Goal: Transaction & Acquisition: Purchase product/service

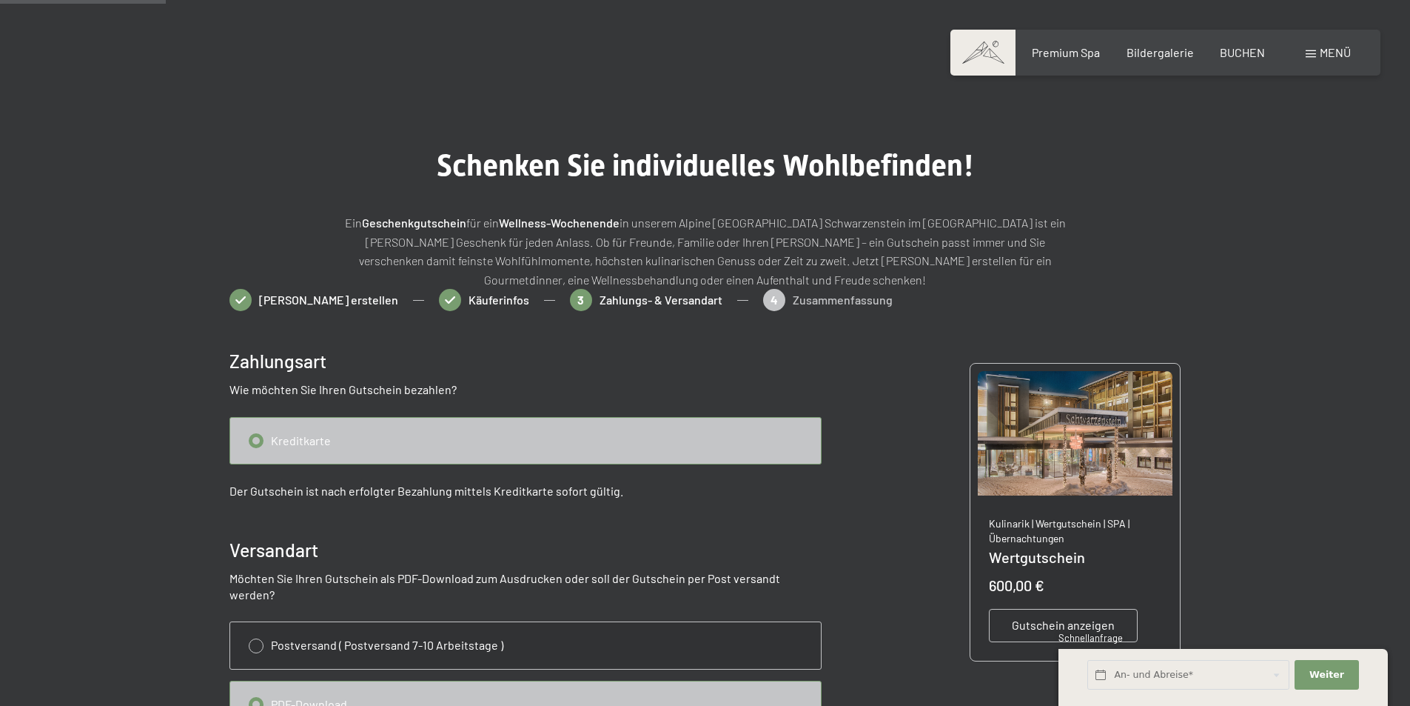
scroll to position [141, 0]
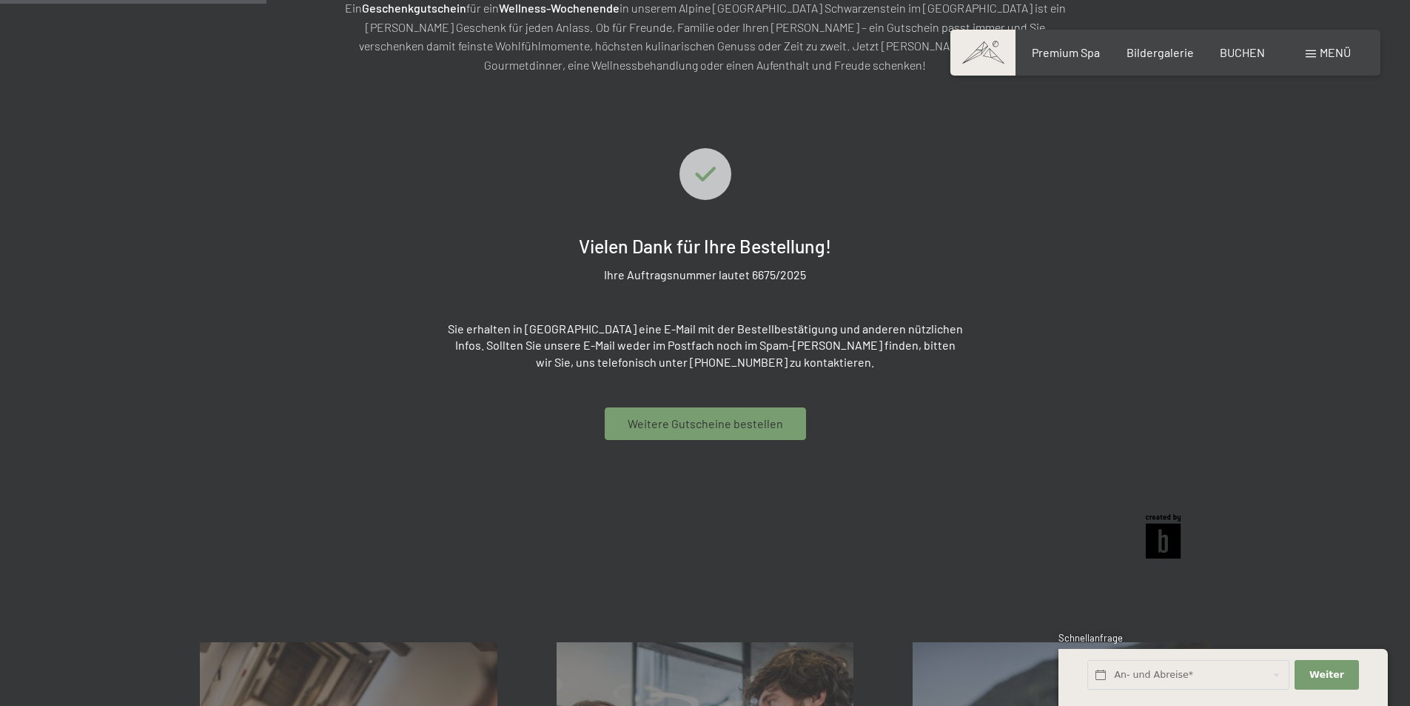
click at [743, 425] on span "Weitere Gutscheine bestellen" at bounding box center [705, 423] width 155 height 16
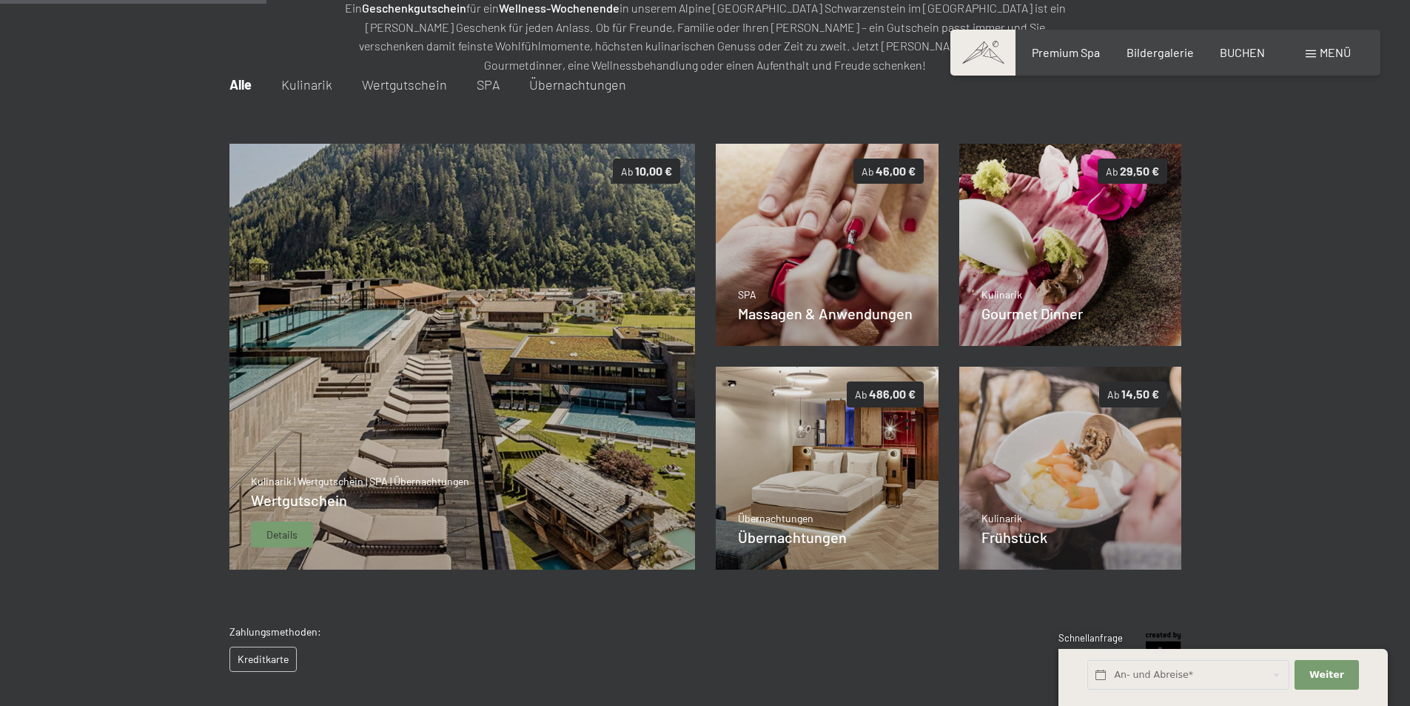
click at [561, 292] on img at bounding box center [462, 357] width 466 height 426
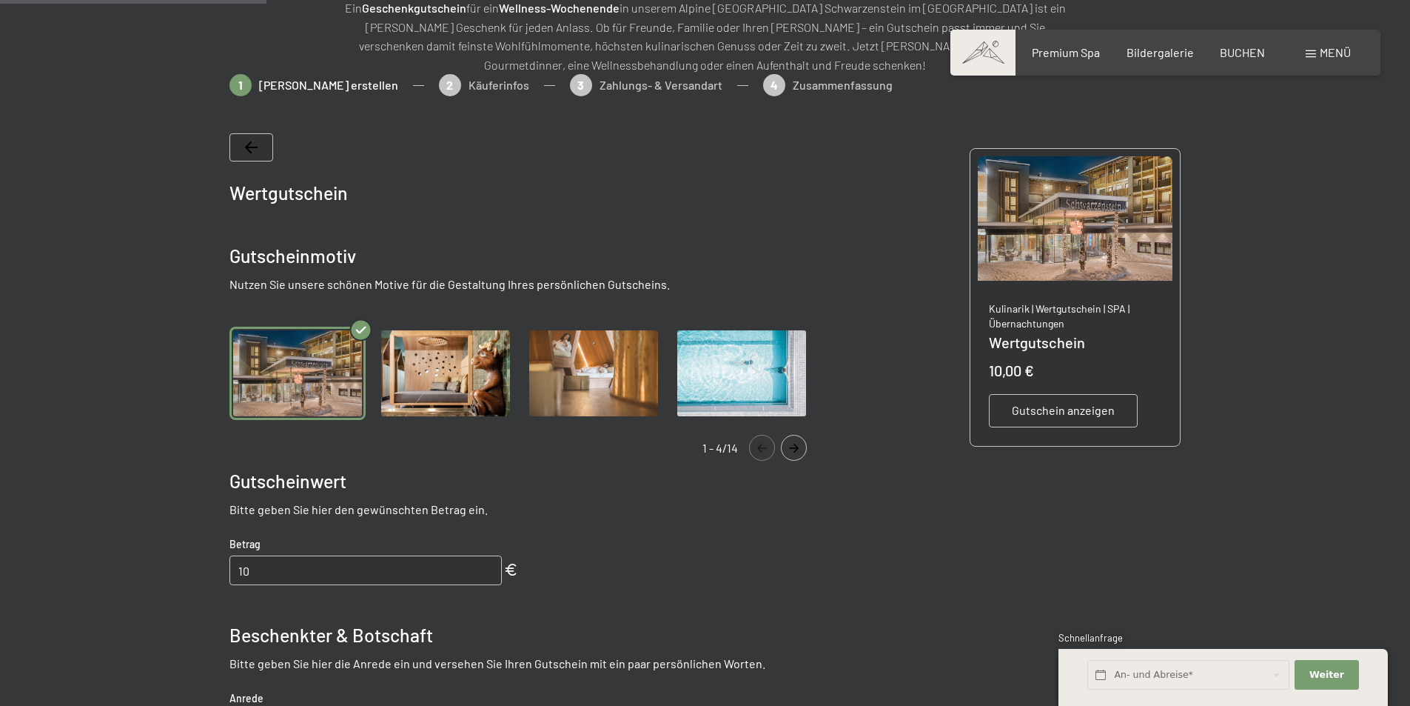
click at [633, 387] on img "Gallery" at bounding box center [594, 373] width 136 height 94
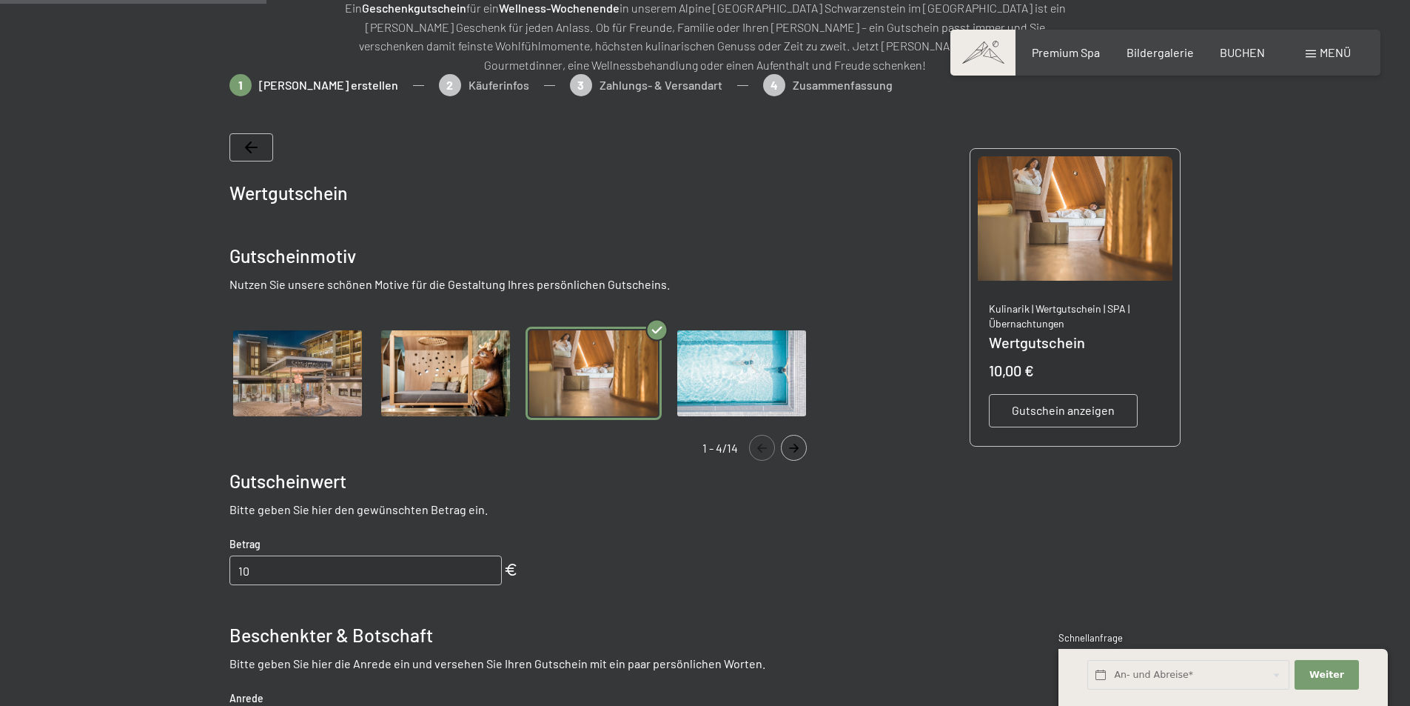
click at [463, 369] on img "Gallery" at bounding box center [446, 373] width 136 height 94
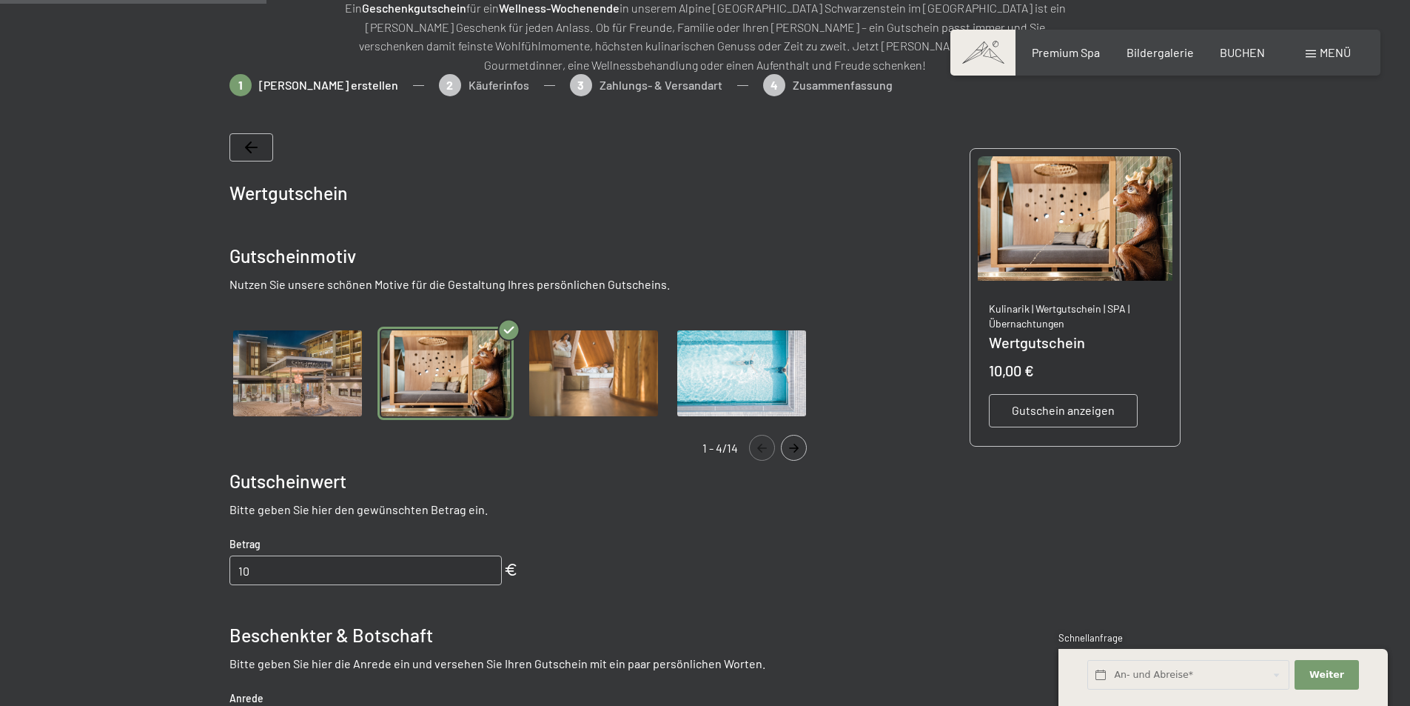
click at [794, 449] on icon "Navigate to next slide" at bounding box center [794, 447] width 24 height 9
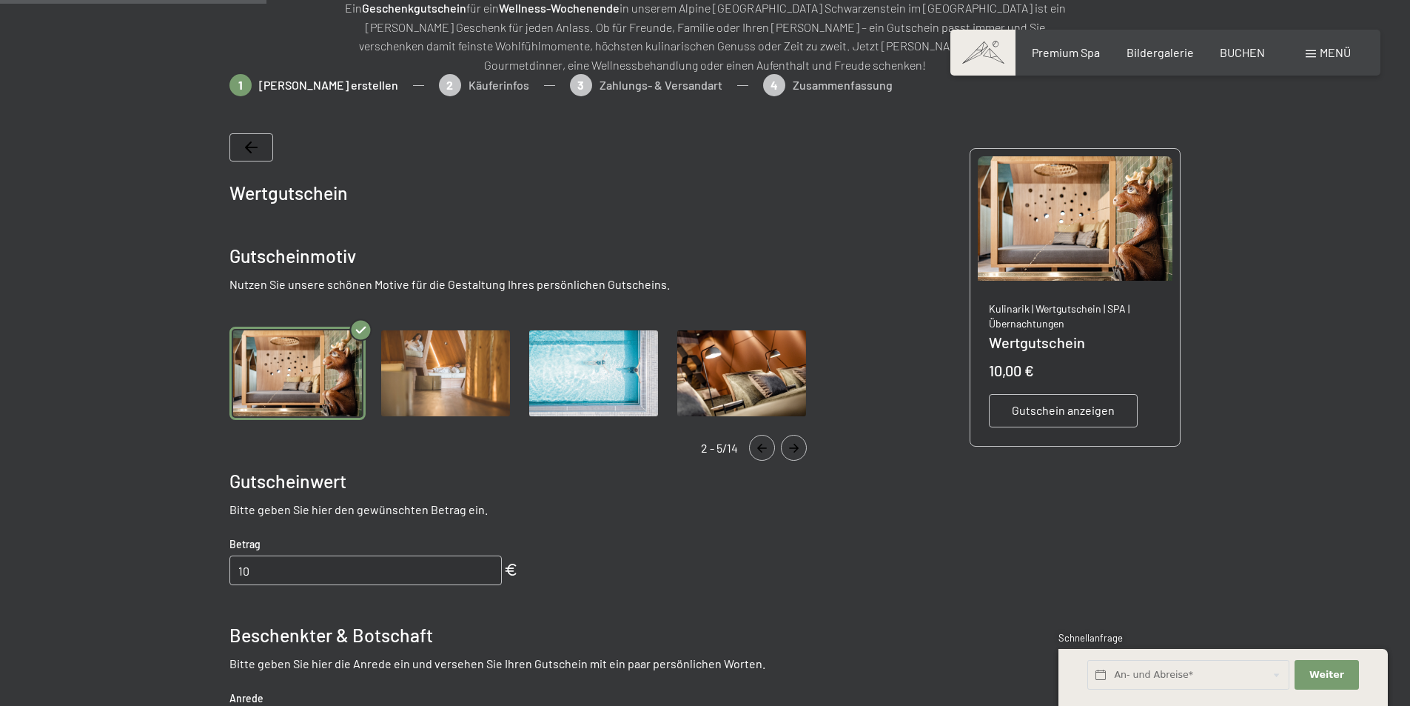
click at [794, 449] on icon "Navigate to next slide" at bounding box center [794, 447] width 24 height 9
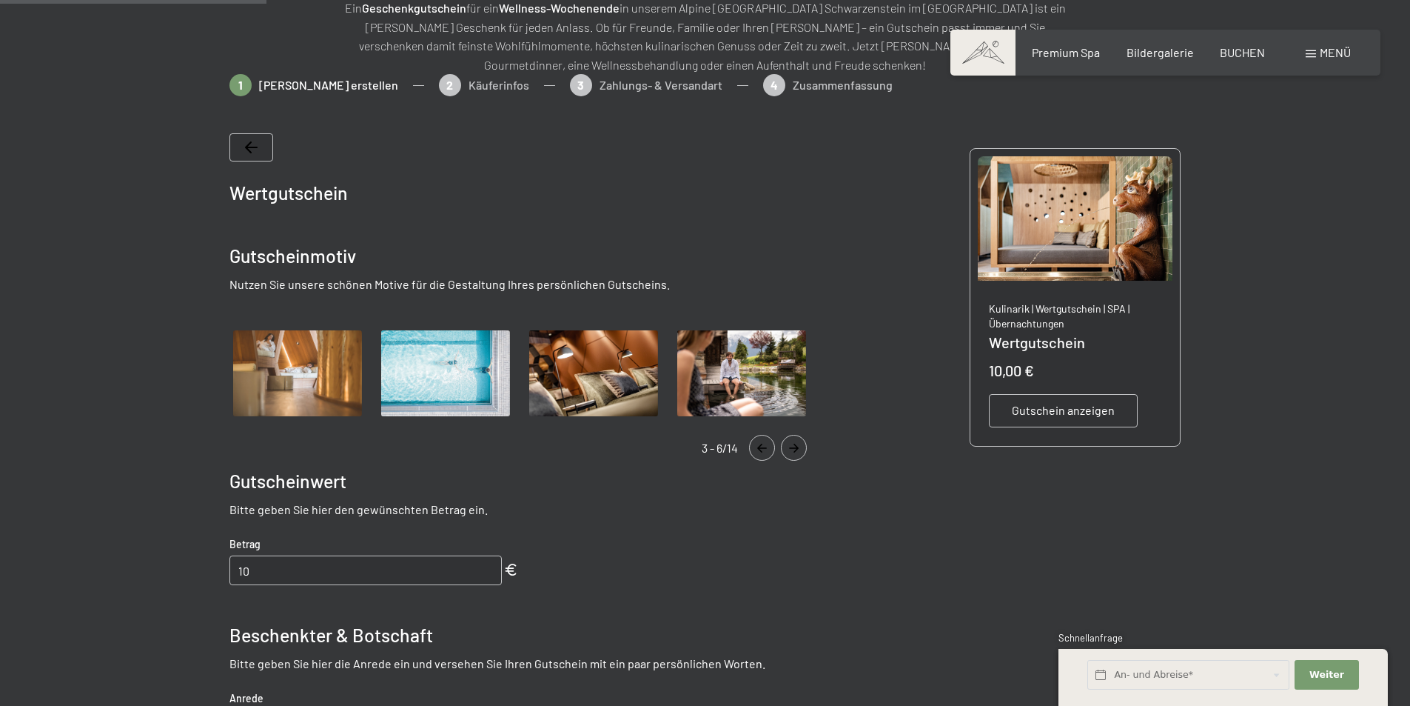
click at [794, 449] on icon "Navigate to next slide" at bounding box center [794, 447] width 24 height 9
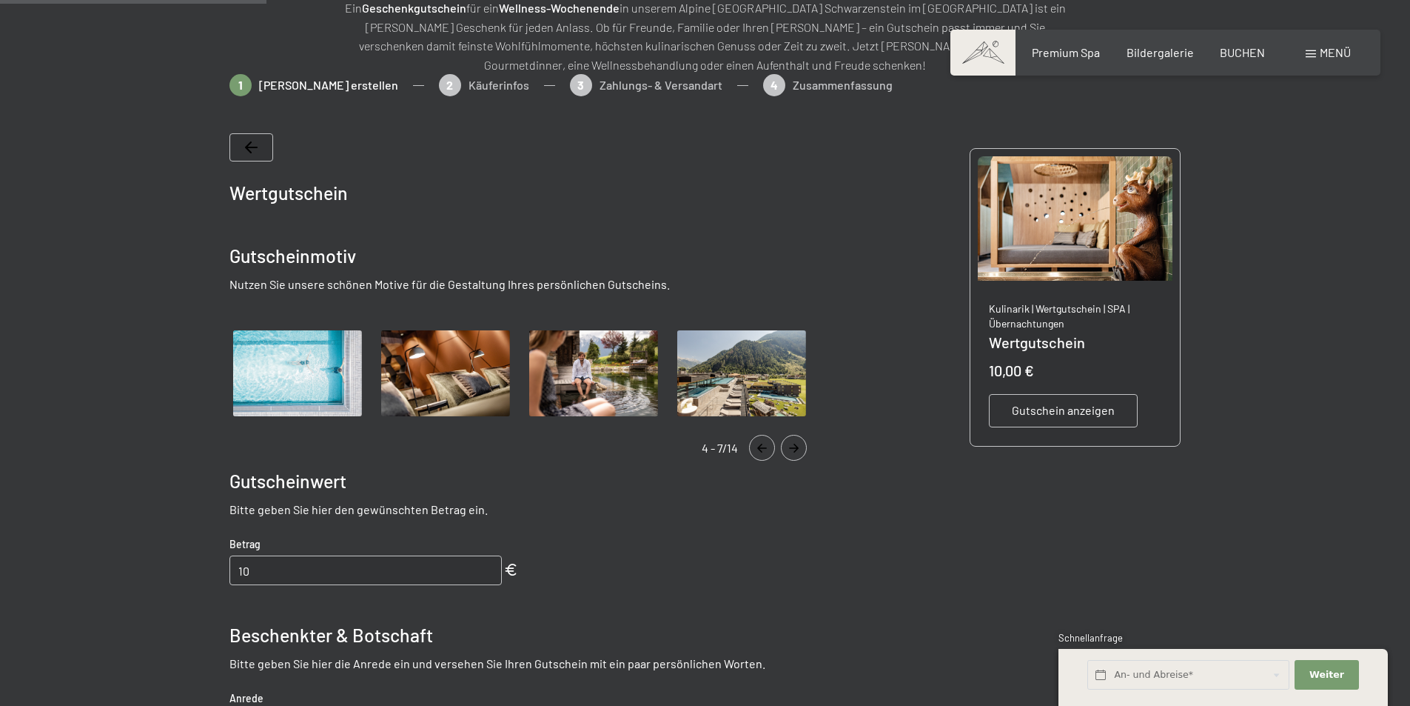
click at [794, 449] on icon "Navigate to next slide" at bounding box center [794, 447] width 24 height 9
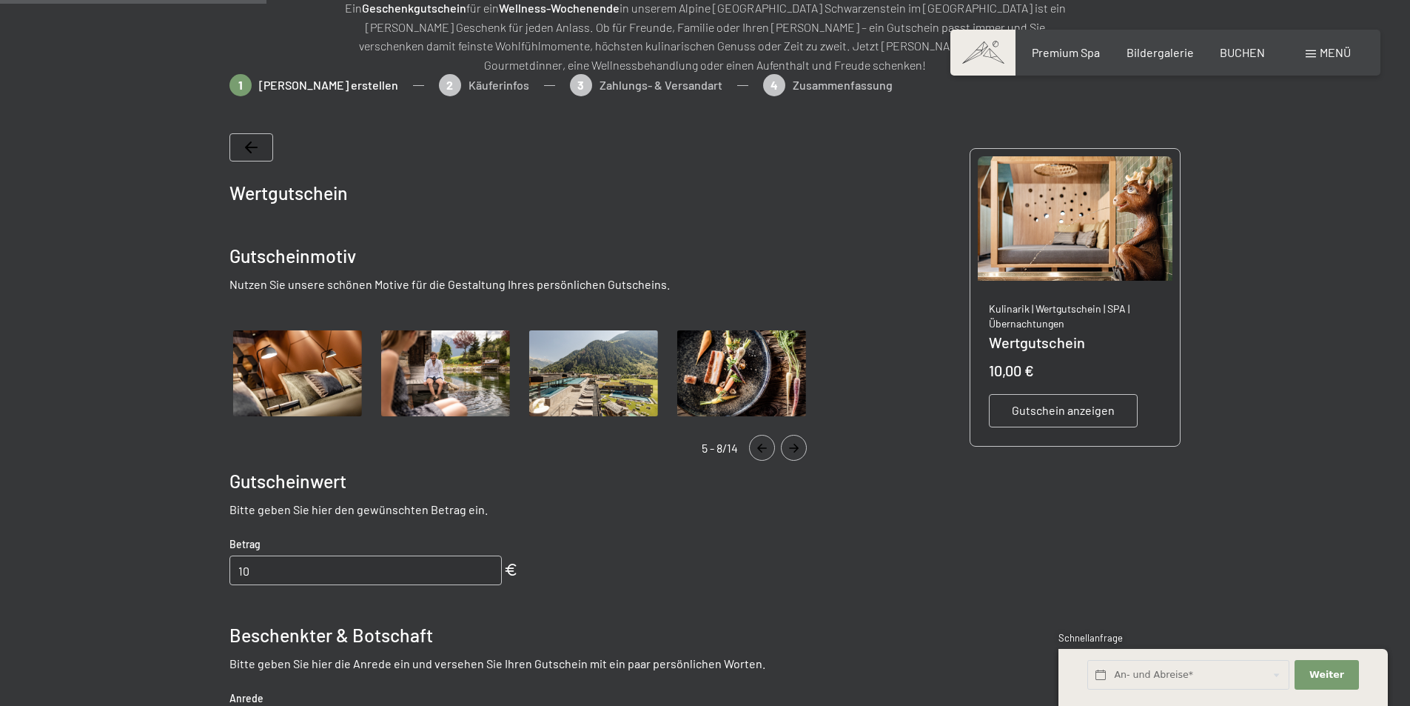
click at [794, 449] on icon "Navigate to next slide" at bounding box center [794, 447] width 24 height 9
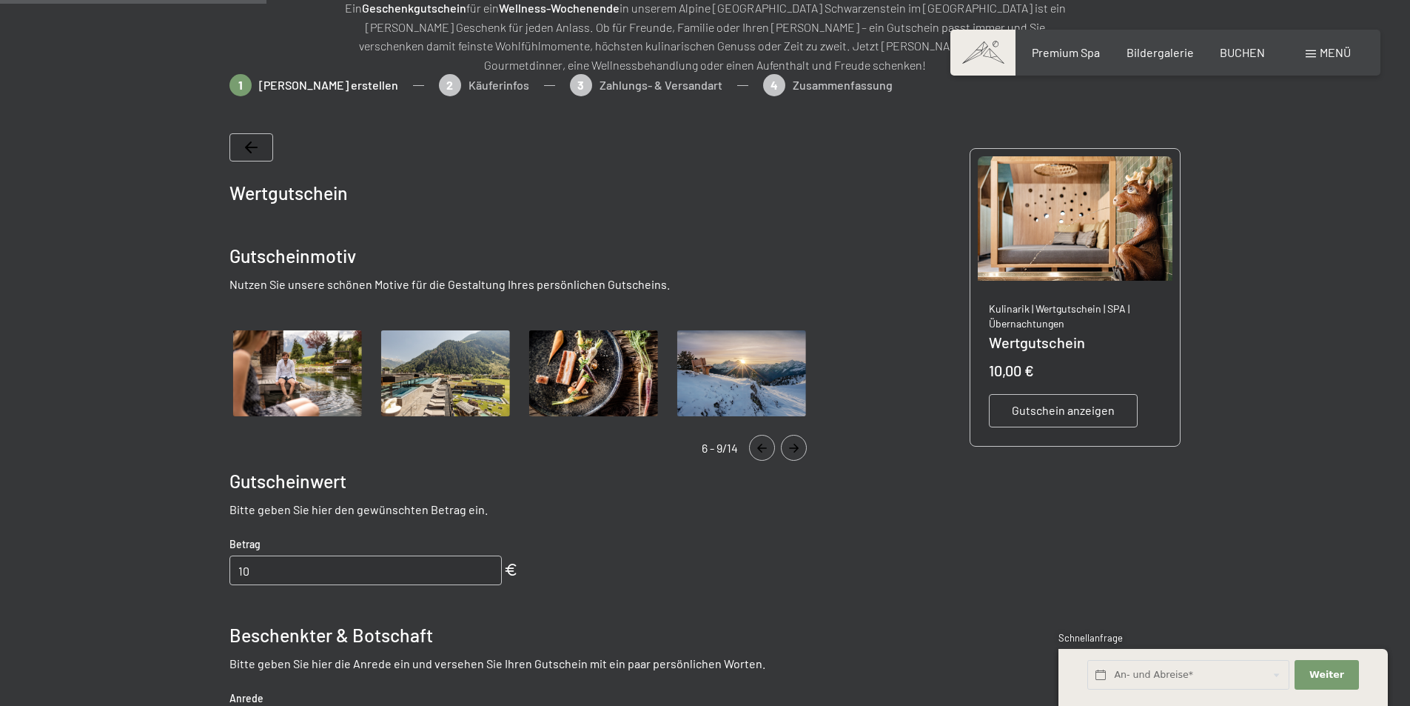
click at [794, 446] on icon "Navigate to next slide" at bounding box center [794, 447] width 24 height 9
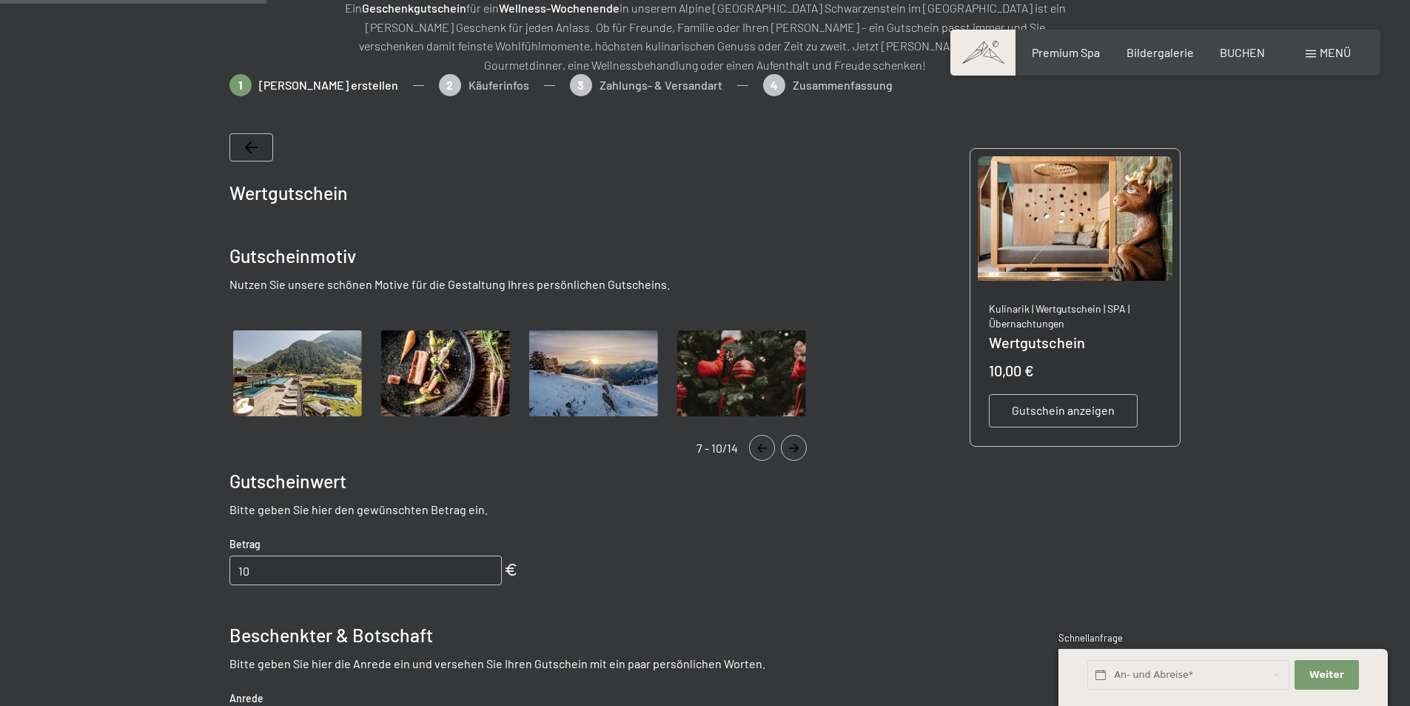
click at [794, 443] on icon "Navigate to next slide" at bounding box center [794, 447] width 24 height 9
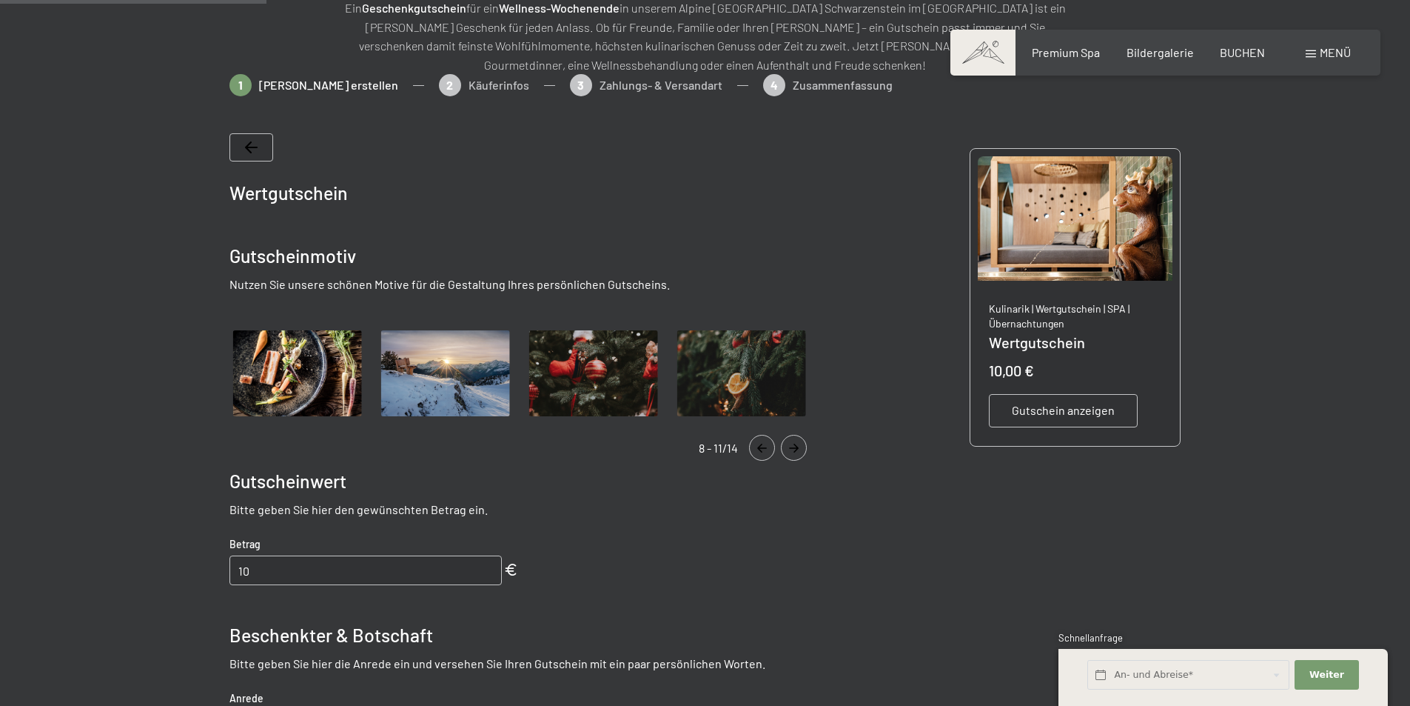
click at [789, 442] on button "Navigate to next slide" at bounding box center [794, 448] width 26 height 26
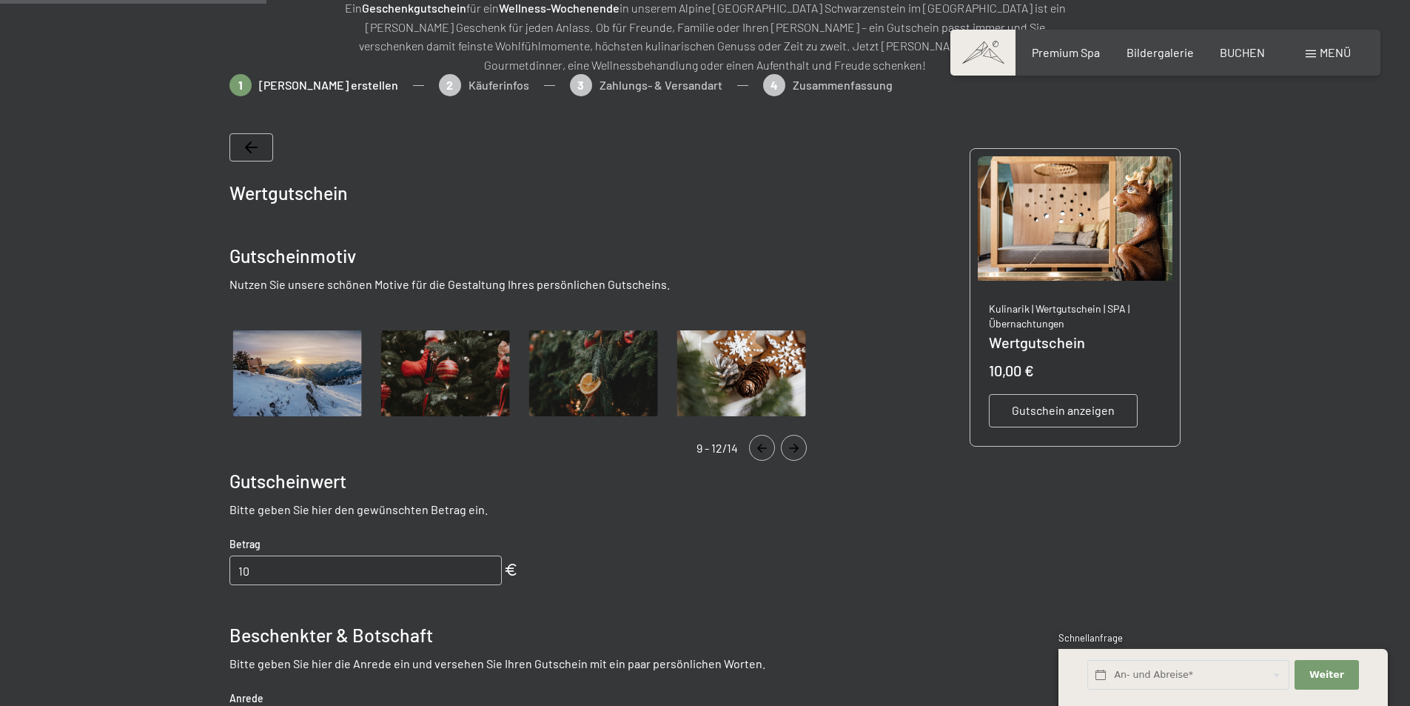
click at [789, 442] on button "Navigate to next slide" at bounding box center [794, 448] width 26 height 26
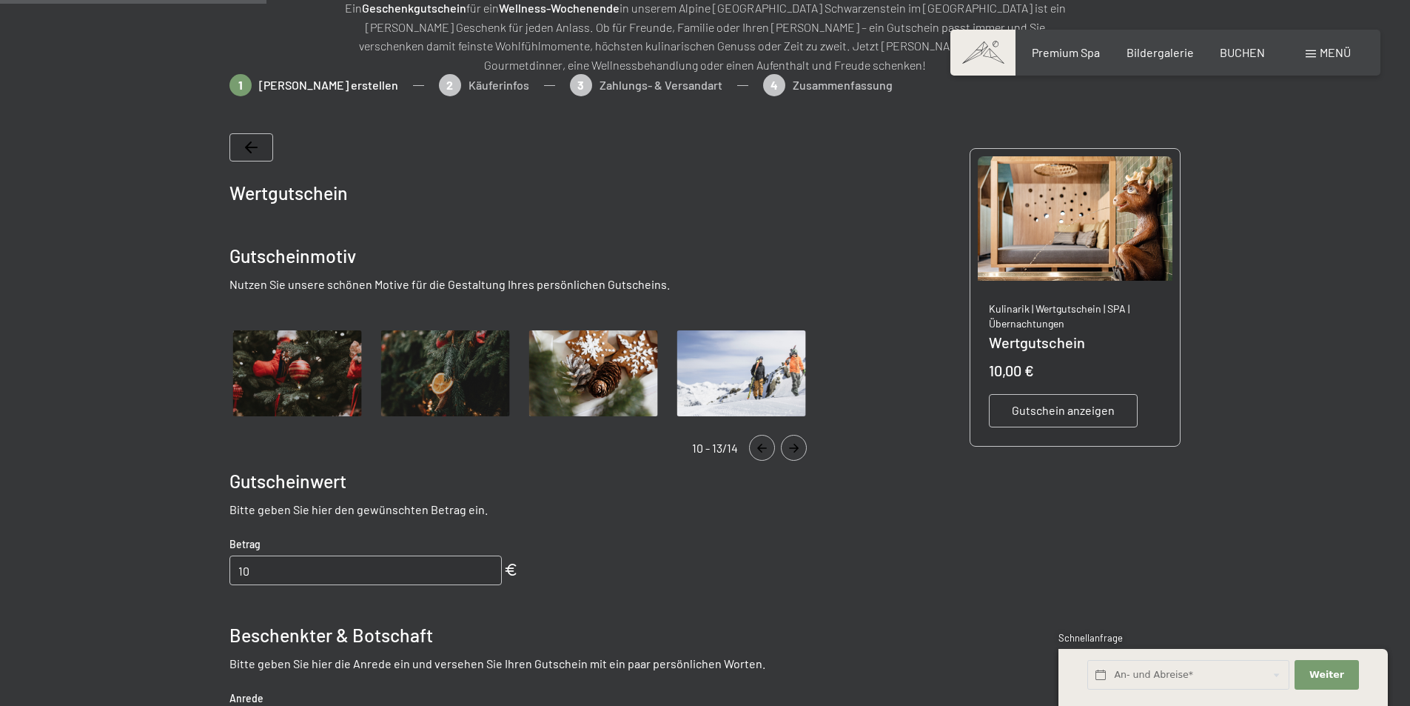
click at [789, 442] on button "Navigate to next slide" at bounding box center [794, 448] width 26 height 26
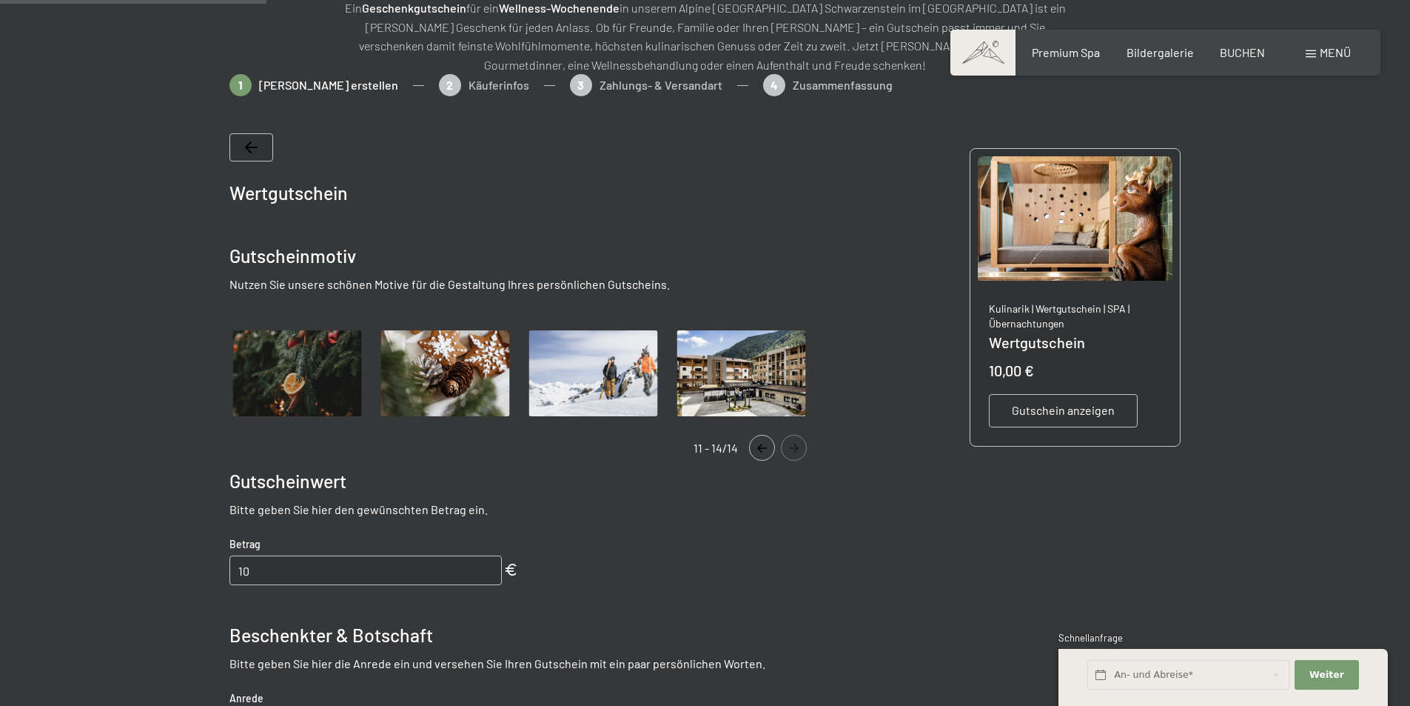
click at [758, 447] on icon "Navigate to previous slide" at bounding box center [762, 447] width 10 height 9
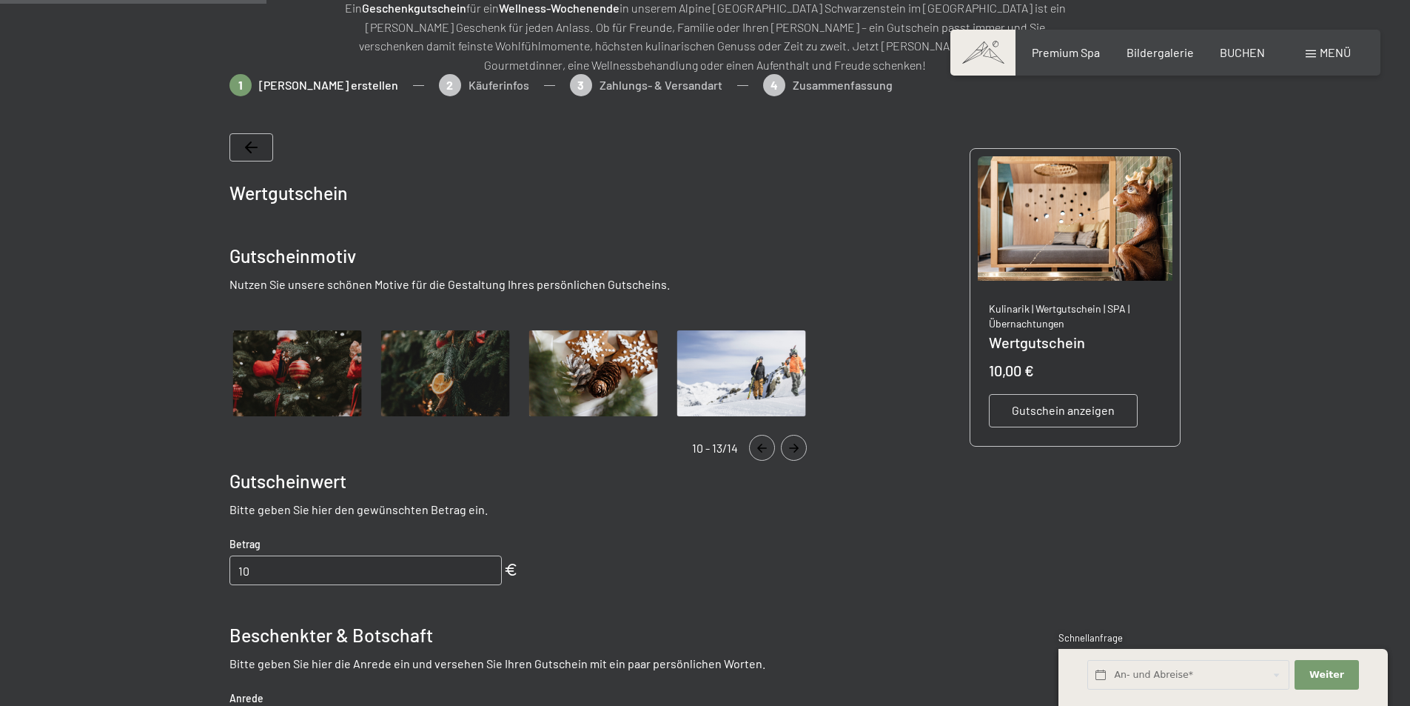
click at [793, 444] on icon "Navigate to next slide" at bounding box center [794, 447] width 24 height 9
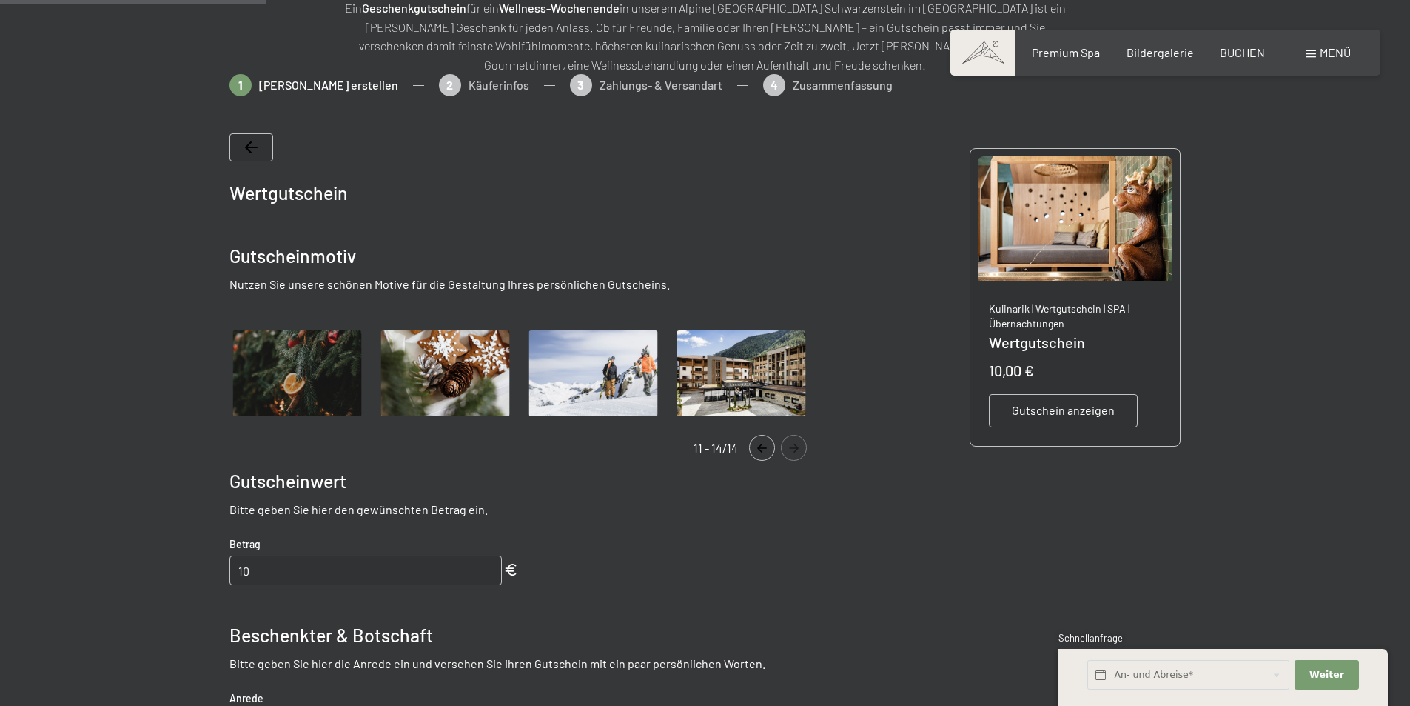
click at [793, 444] on icon "Navigate to next slide" at bounding box center [794, 447] width 24 height 9
click at [766, 449] on icon "Navigate to previous slide" at bounding box center [762, 447] width 24 height 9
click at [766, 447] on icon "Navigate to previous slide" at bounding box center [762, 447] width 24 height 9
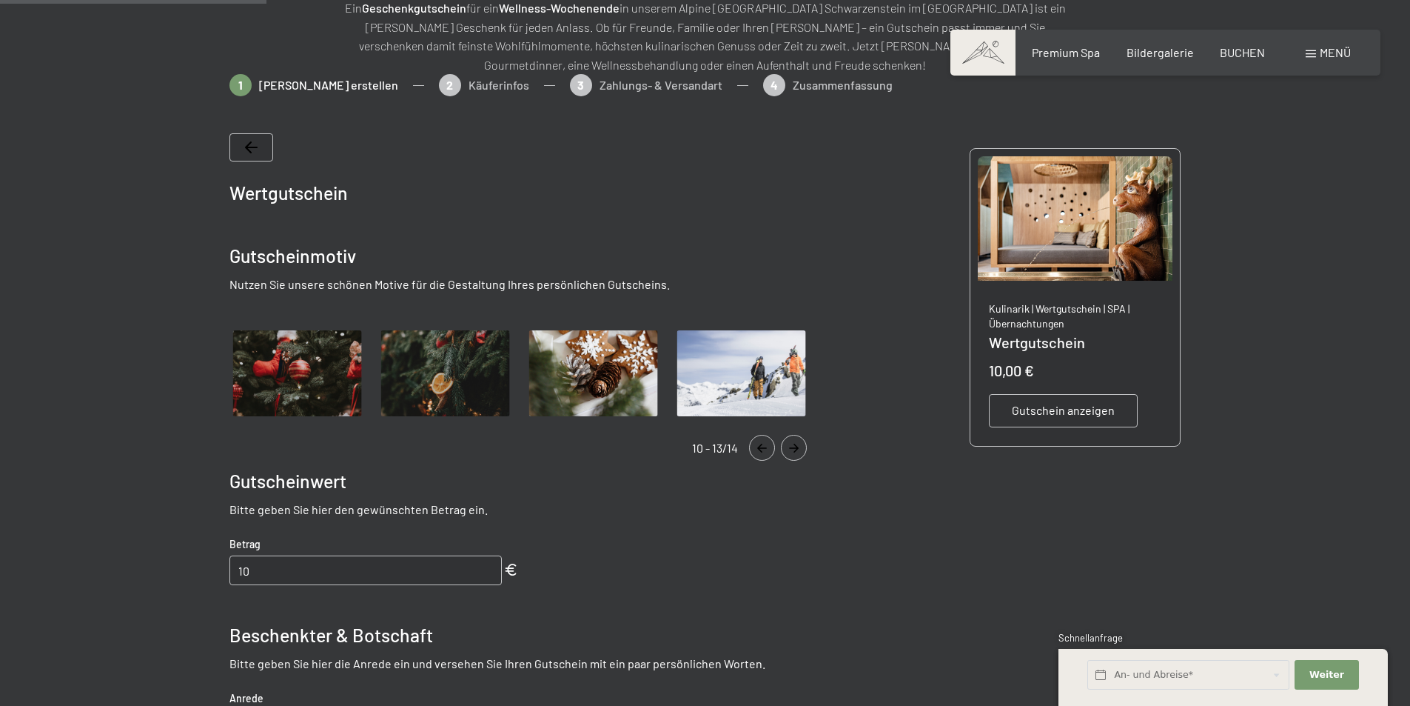
click at [766, 447] on icon "Navigate to previous slide" at bounding box center [762, 447] width 24 height 9
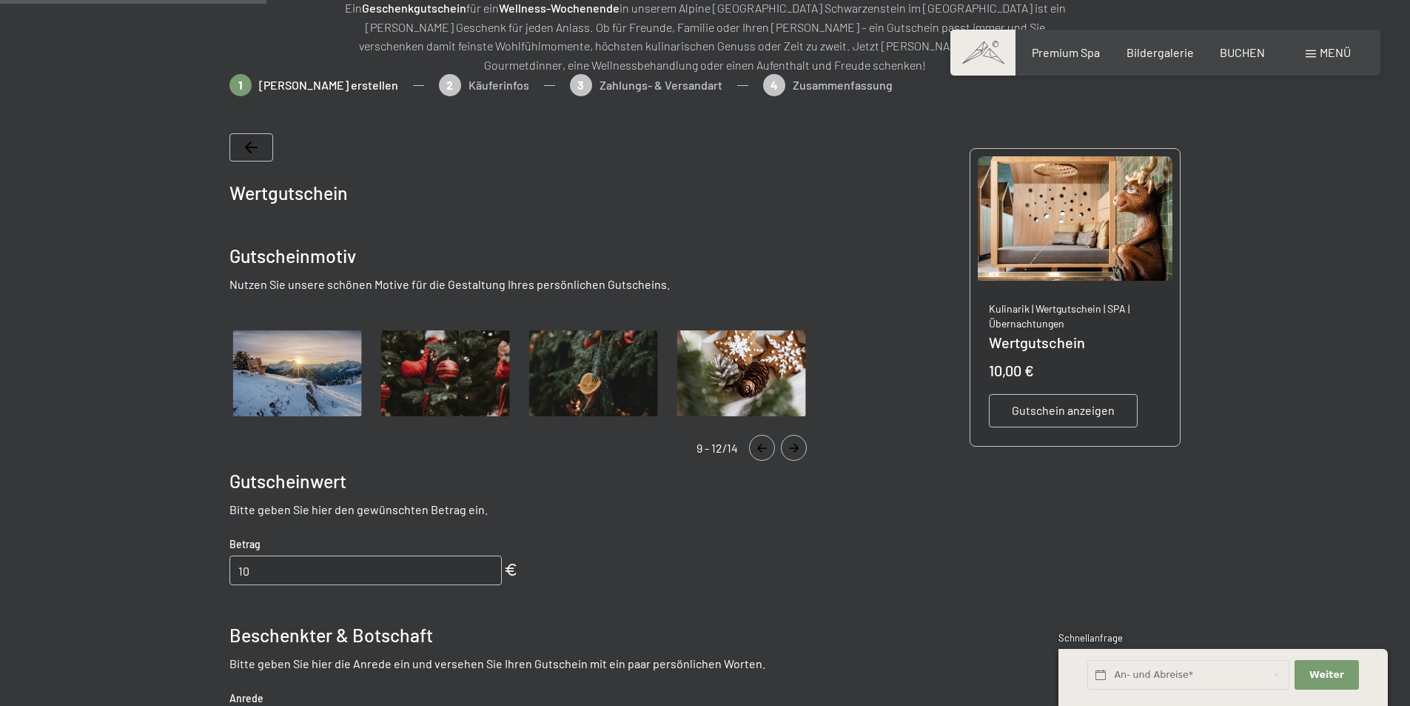
click at [766, 446] on icon "Navigate to previous slide" at bounding box center [762, 447] width 24 height 9
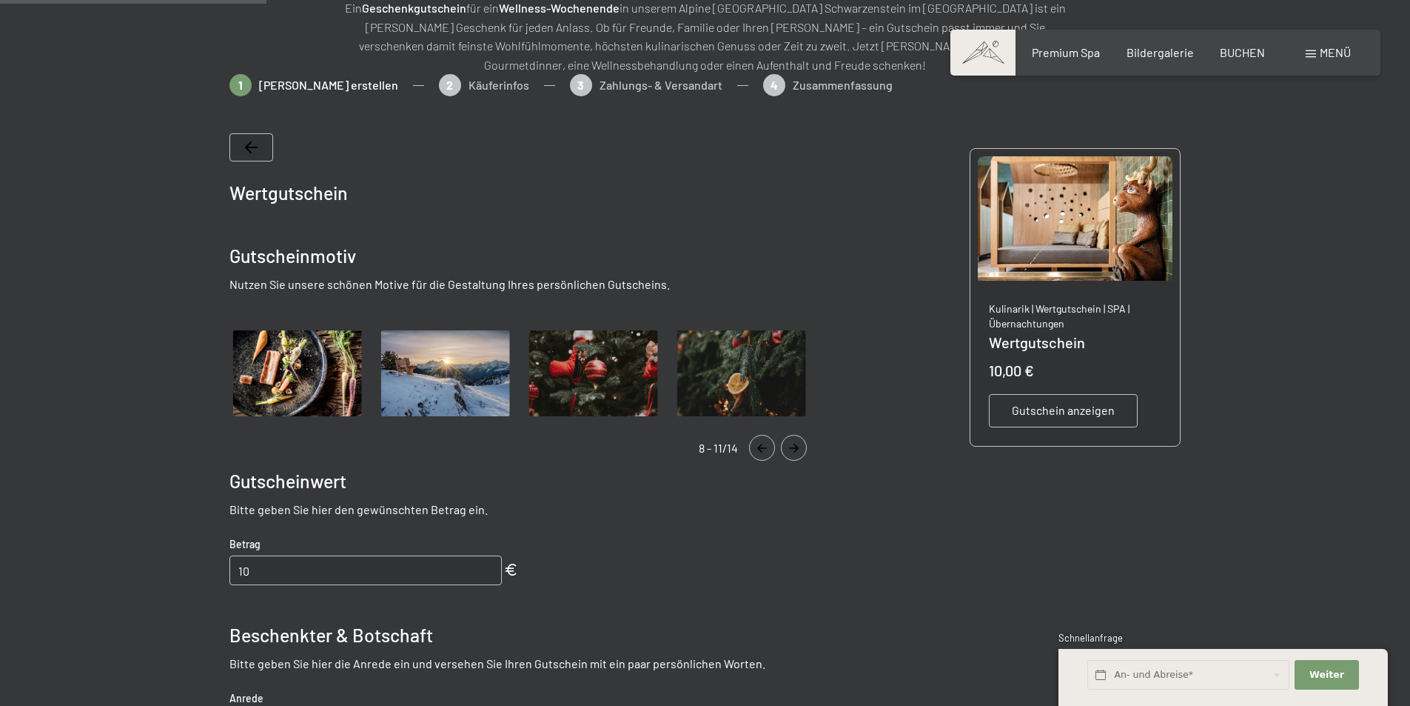
click at [766, 446] on icon "Navigate to previous slide" at bounding box center [762, 447] width 24 height 9
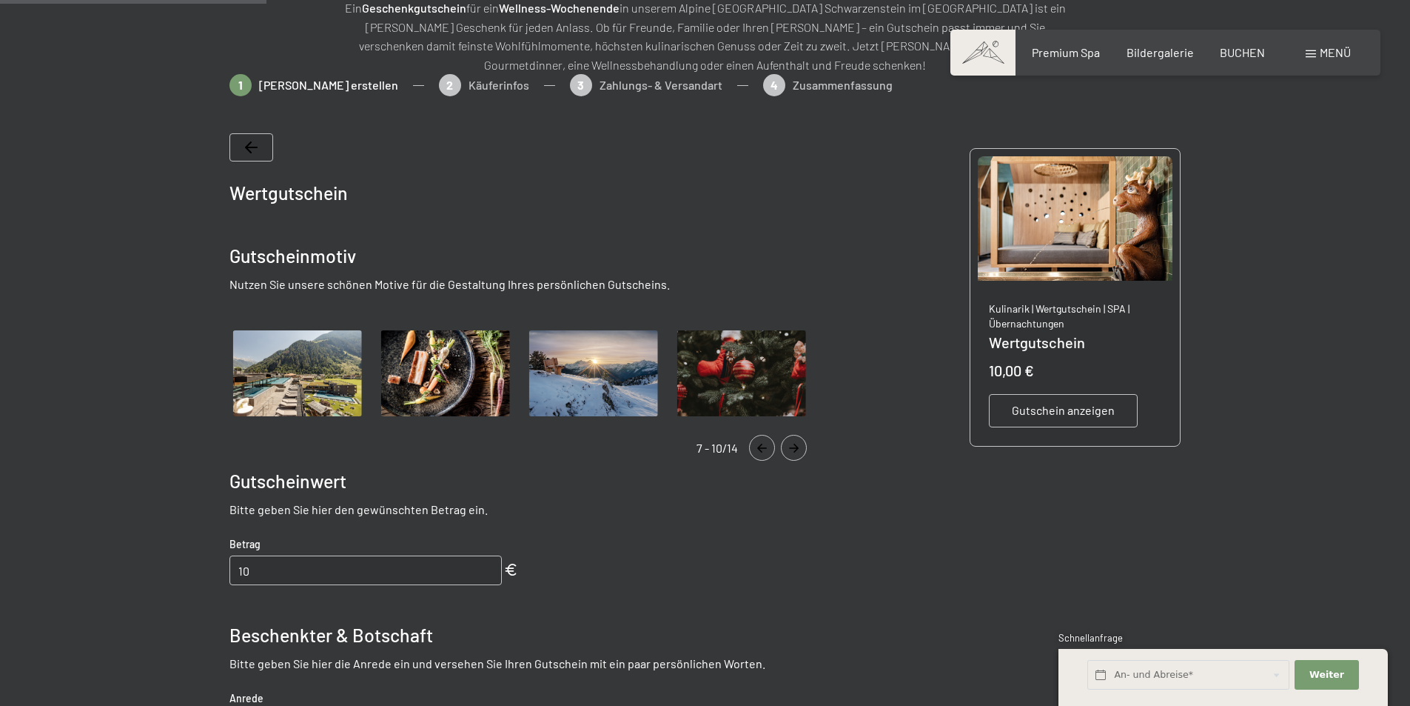
click at [766, 446] on icon "Navigate to previous slide" at bounding box center [762, 447] width 24 height 9
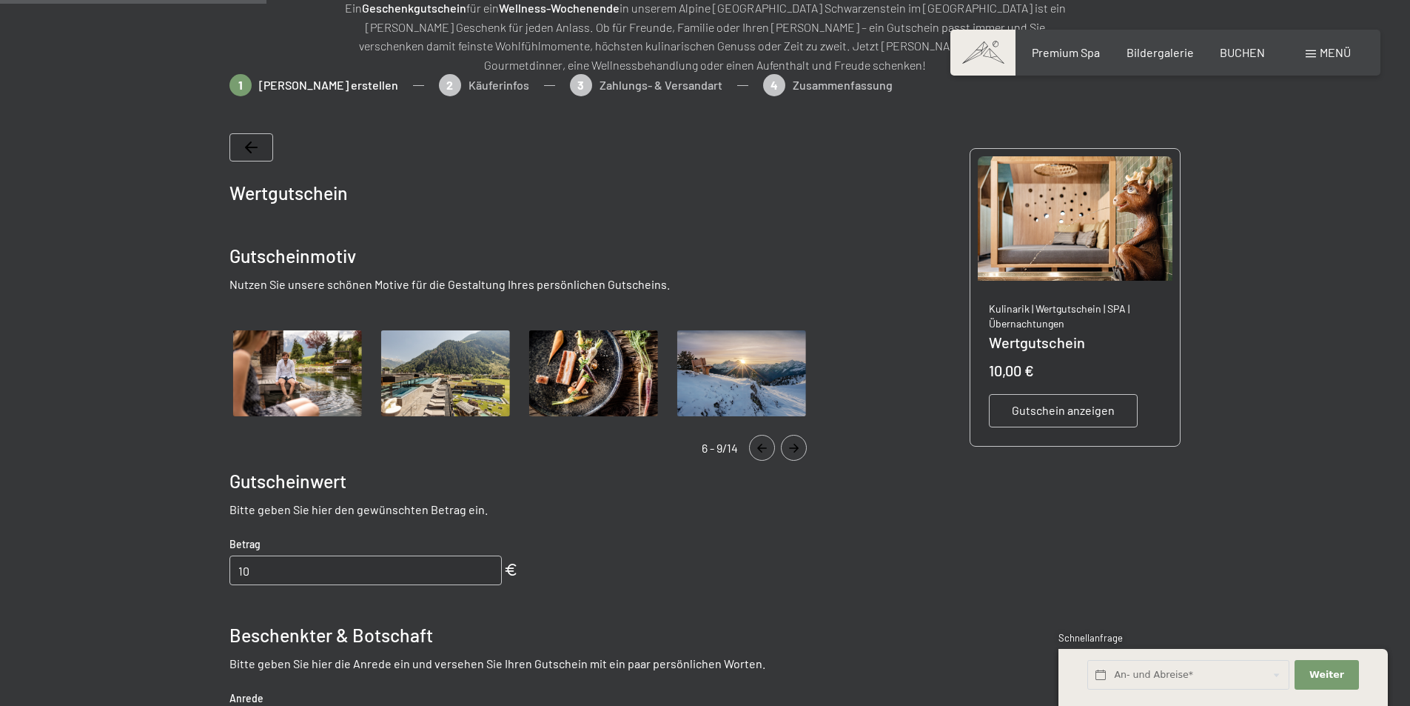
click at [766, 446] on icon "Navigate to previous slide" at bounding box center [762, 447] width 24 height 9
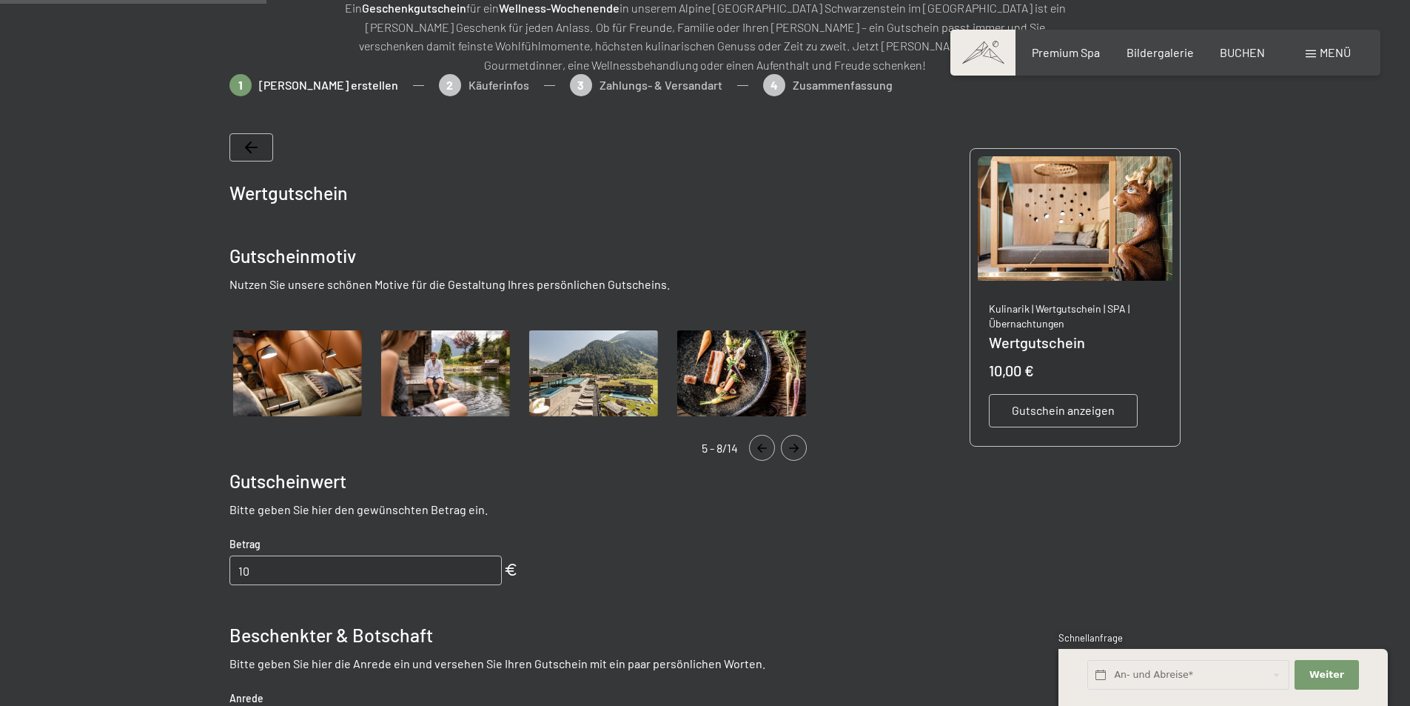
click at [555, 374] on img "Gallery" at bounding box center [594, 373] width 136 height 94
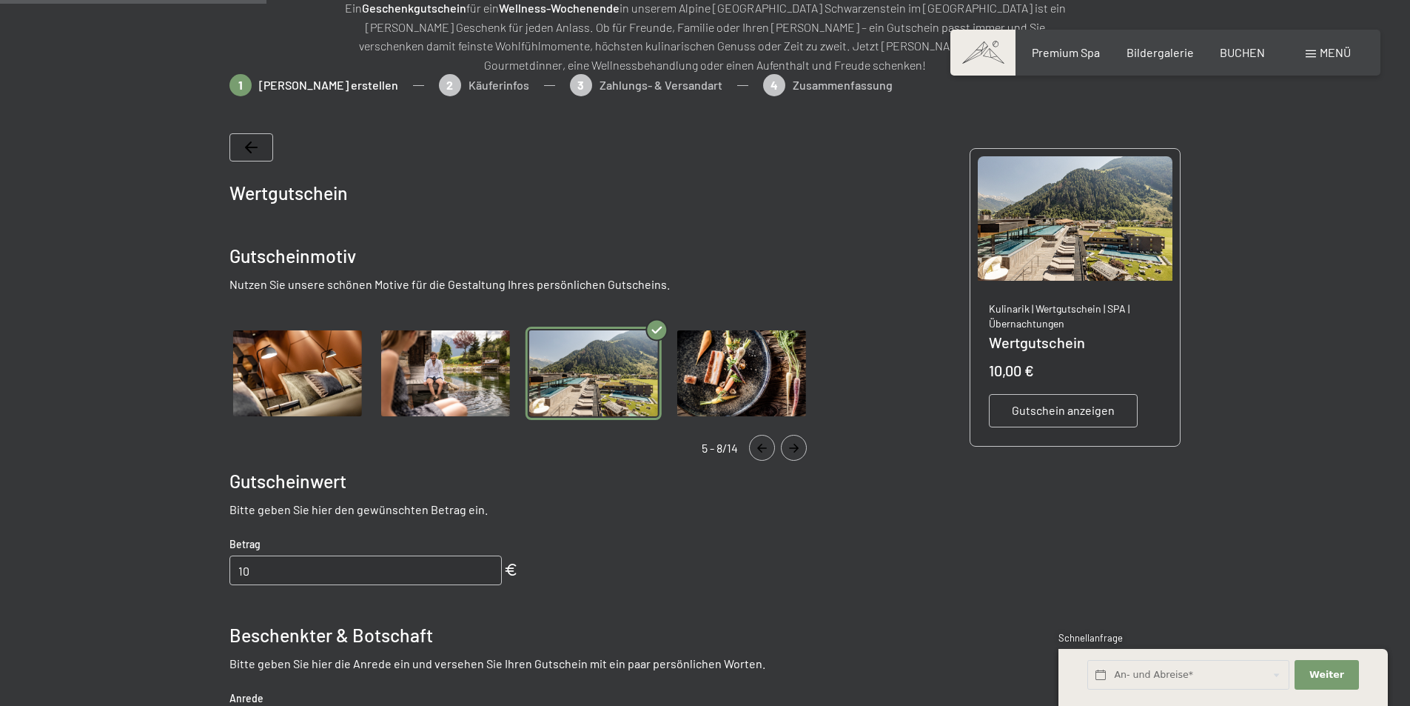
drag, startPoint x: 321, startPoint y: 576, endPoint x: 233, endPoint y: 578, distance: 87.4
click at [233, 578] on input "10" at bounding box center [366, 570] width 272 height 30
type input "400"
click at [579, 571] on div "Wertgutschein Gutscheinmotiv Nutzen Sie unsere schönen Motive für die Gestaltun…" at bounding box center [526, 565] width 592 height 865
